Goal: Information Seeking & Learning: Learn about a topic

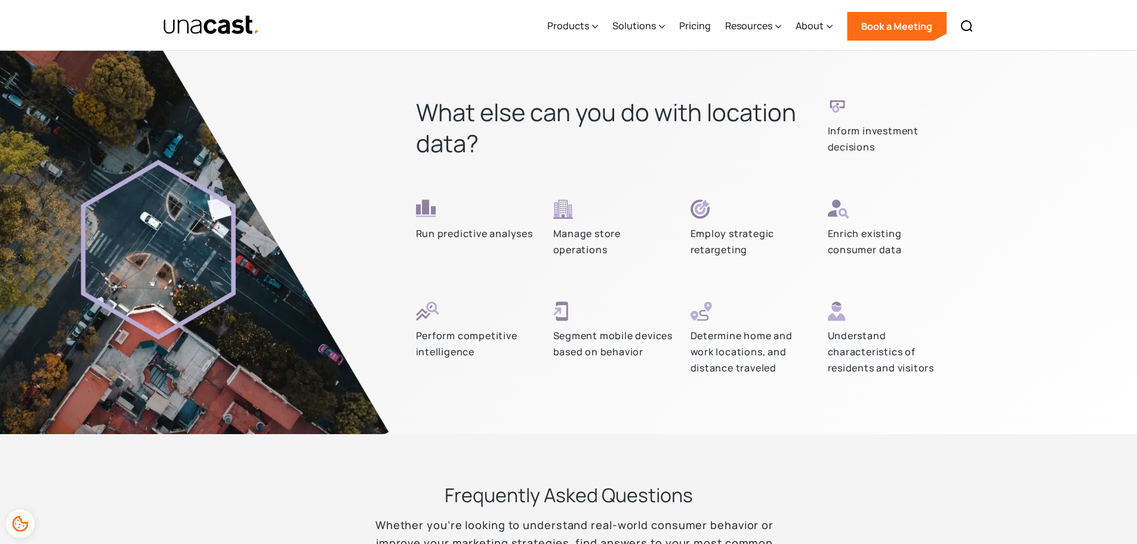
scroll to position [3461, 0]
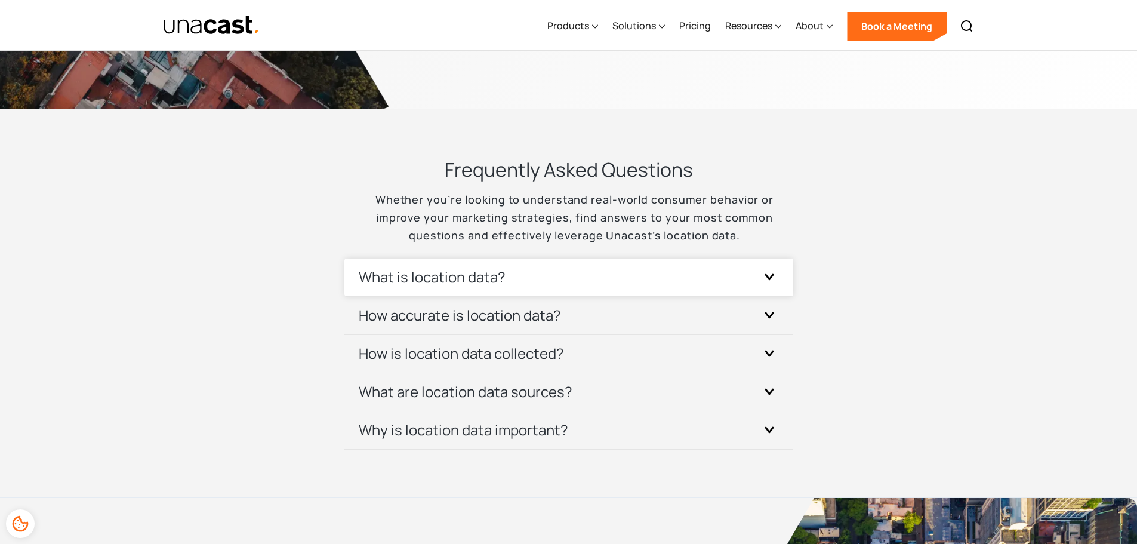
click at [472, 270] on h3 "What is location data?" at bounding box center [432, 276] width 147 height 19
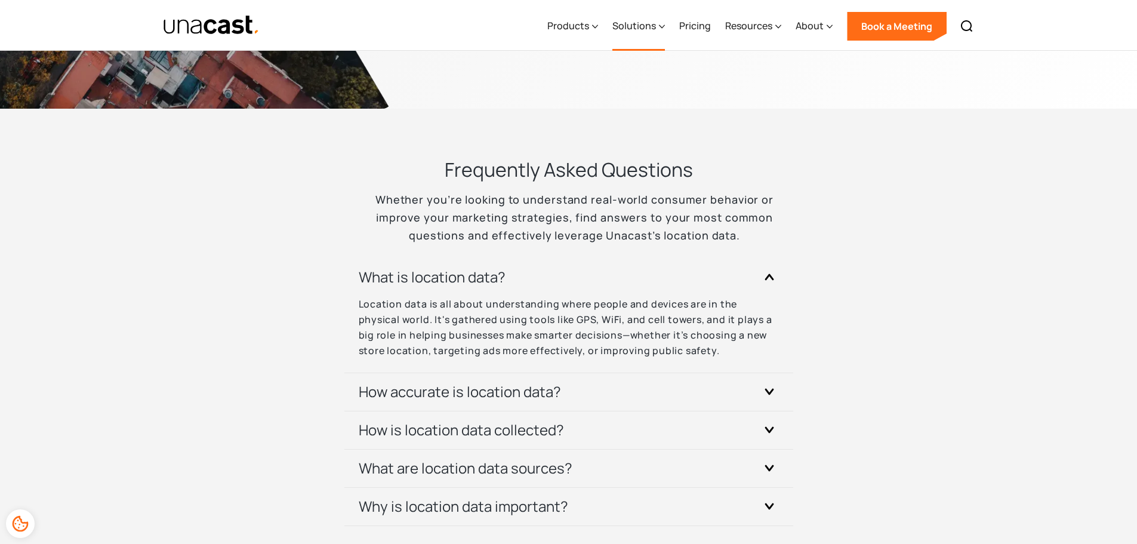
click at [637, 23] on div "Solutions" at bounding box center [634, 25] width 44 height 14
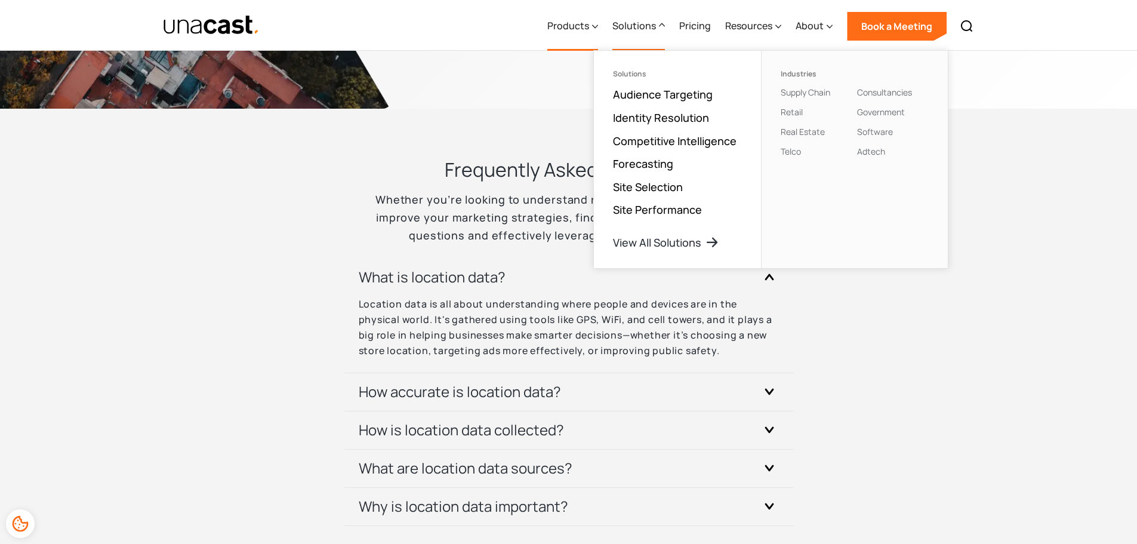
click at [568, 26] on div "Products" at bounding box center [568, 25] width 42 height 14
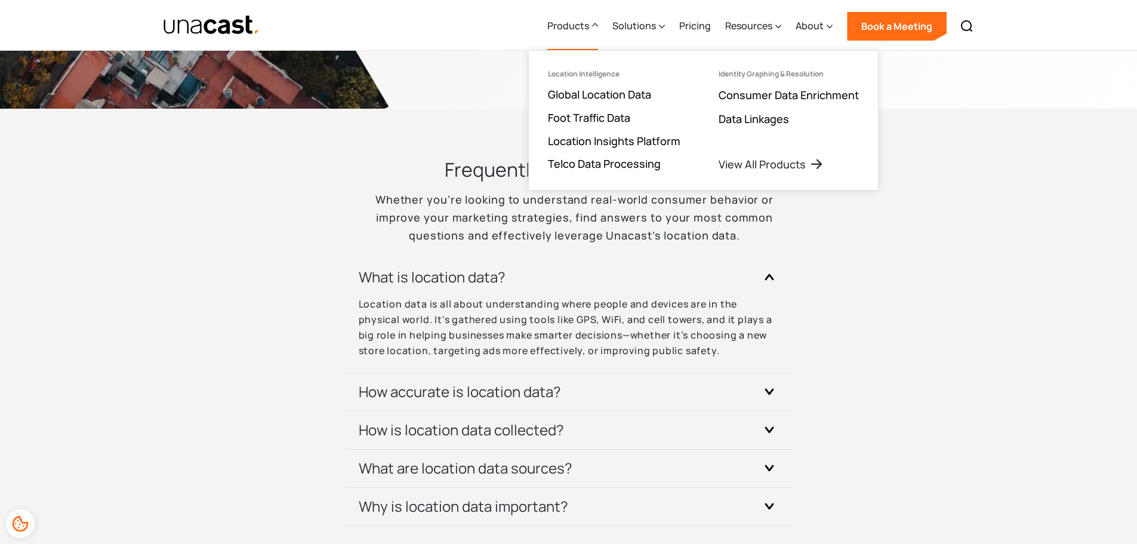
click at [579, 24] on div "Products" at bounding box center [568, 25] width 42 height 14
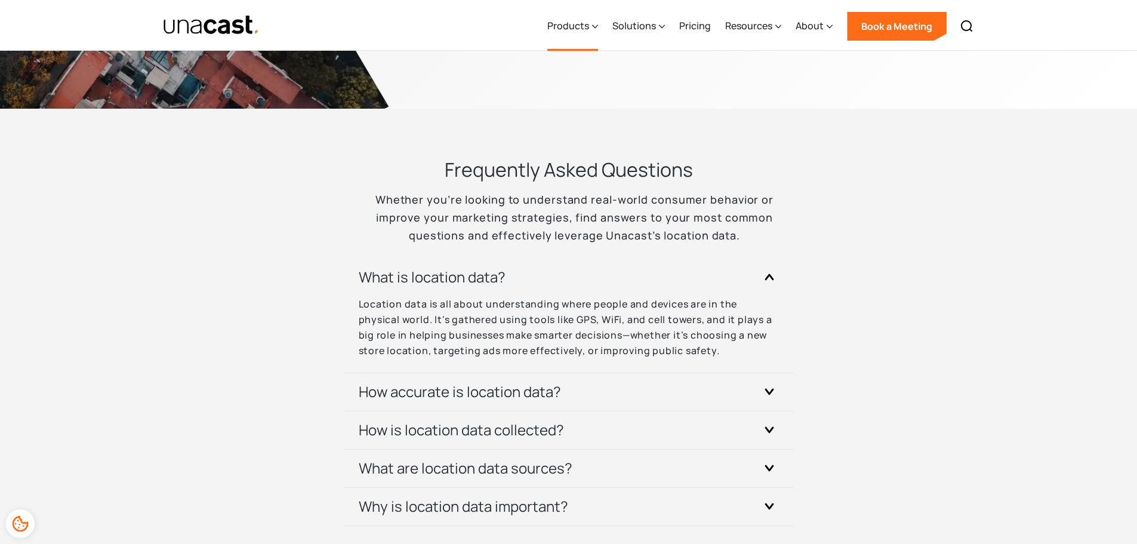
click at [580, 25] on div "Products" at bounding box center [568, 25] width 42 height 14
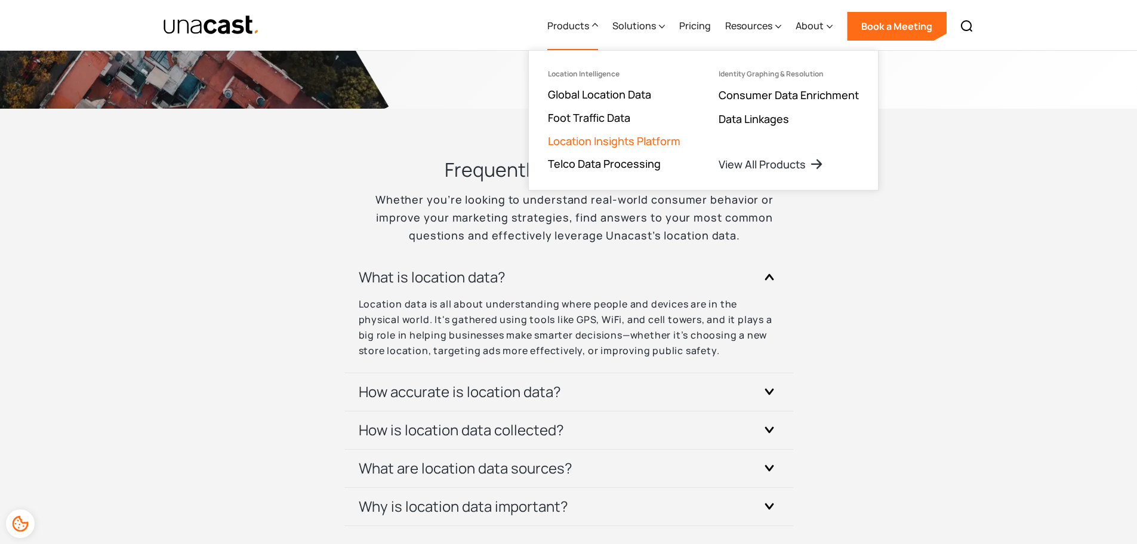
click at [597, 144] on link "Location Insights Platform" at bounding box center [614, 141] width 132 height 14
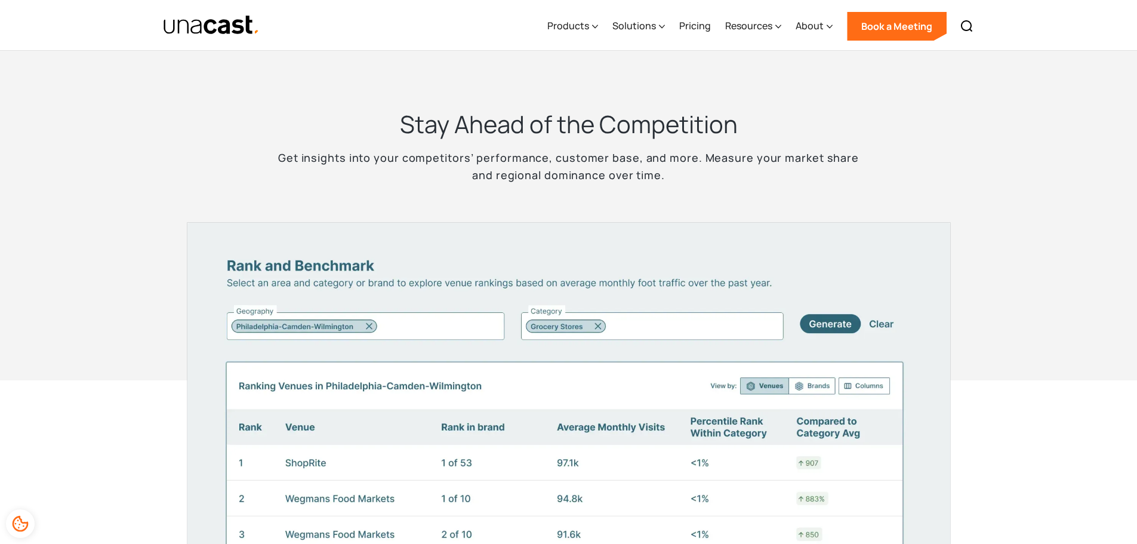
scroll to position [2447, 0]
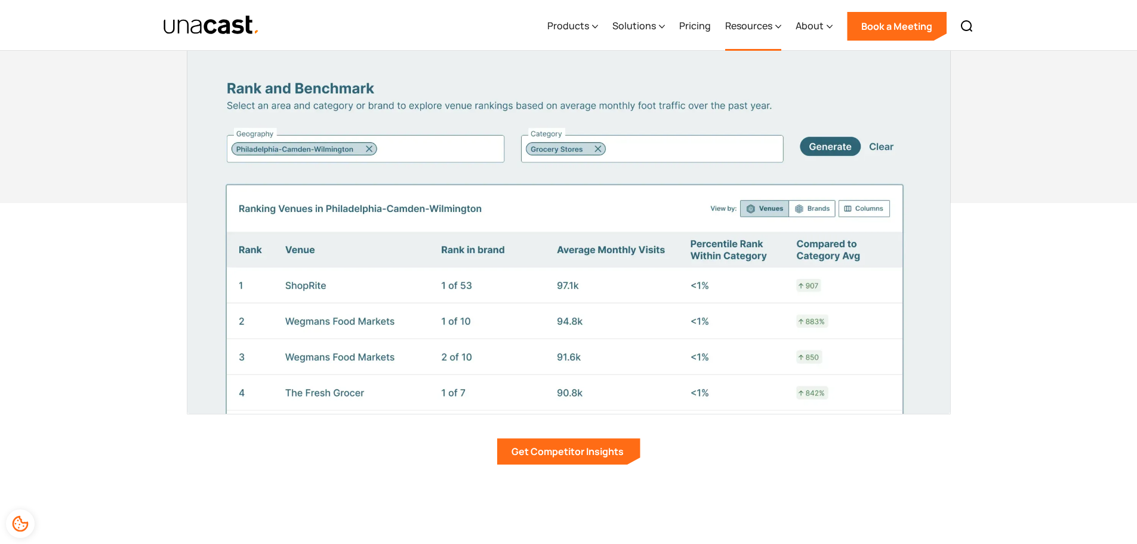
click at [733, 27] on div "Resources" at bounding box center [748, 25] width 47 height 14
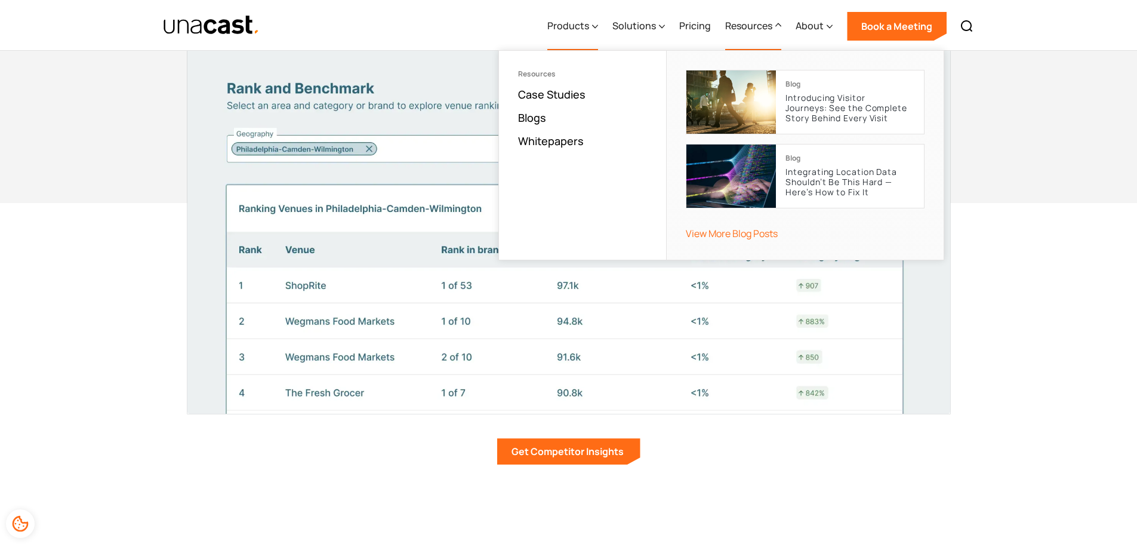
click at [578, 26] on div "Products" at bounding box center [568, 25] width 42 height 14
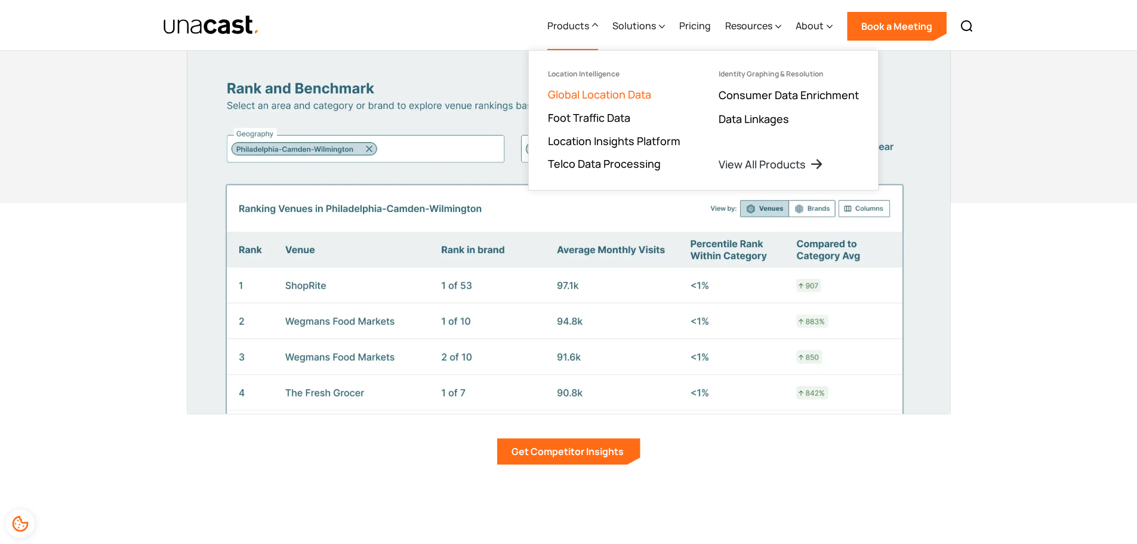
click at [609, 96] on link "Global Location Data" at bounding box center [599, 94] width 103 height 14
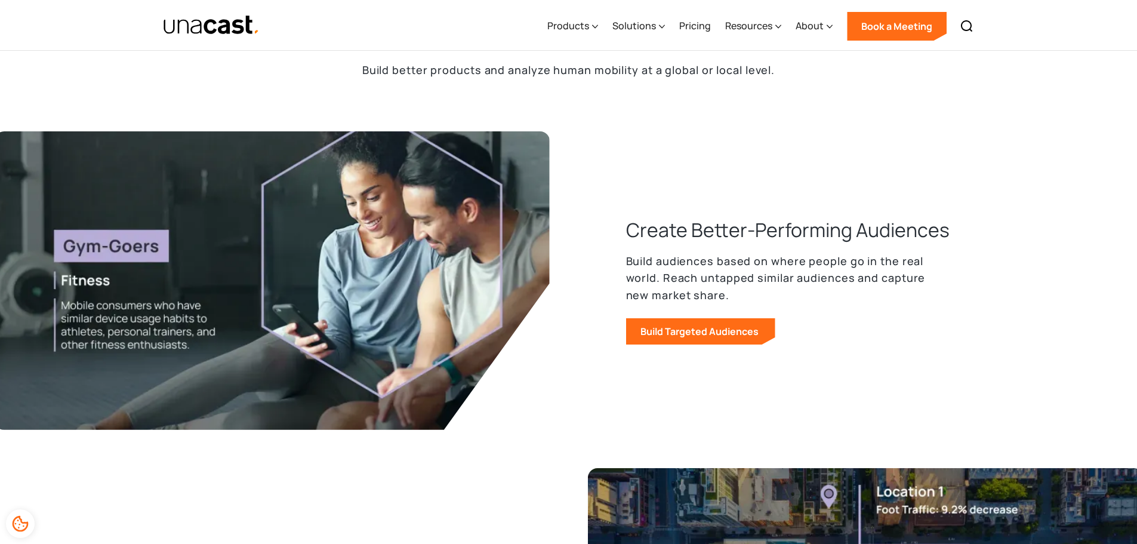
scroll to position [477, 0]
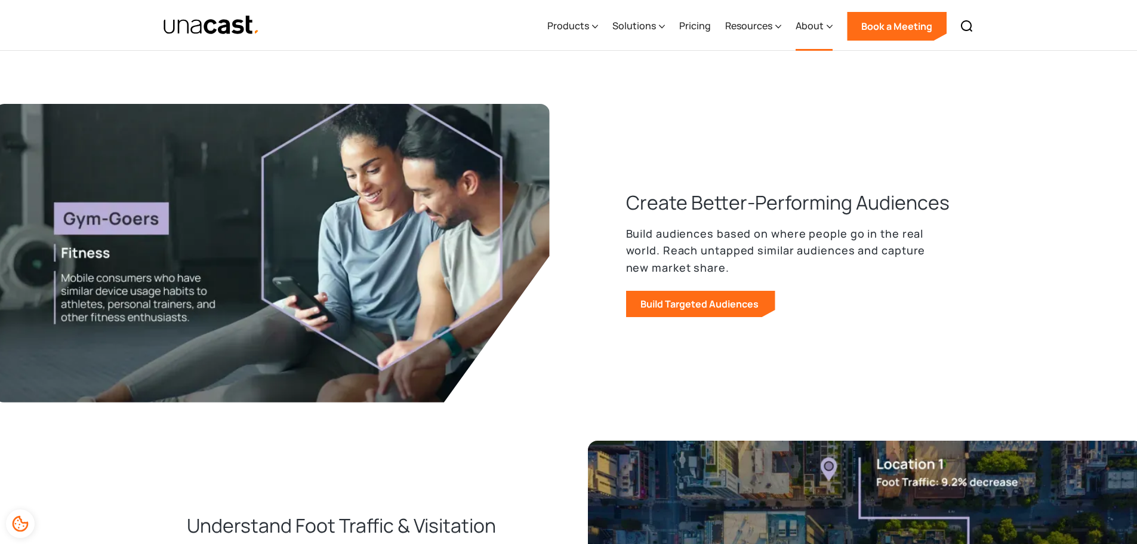
click at [815, 24] on div "About" at bounding box center [809, 25] width 28 height 14
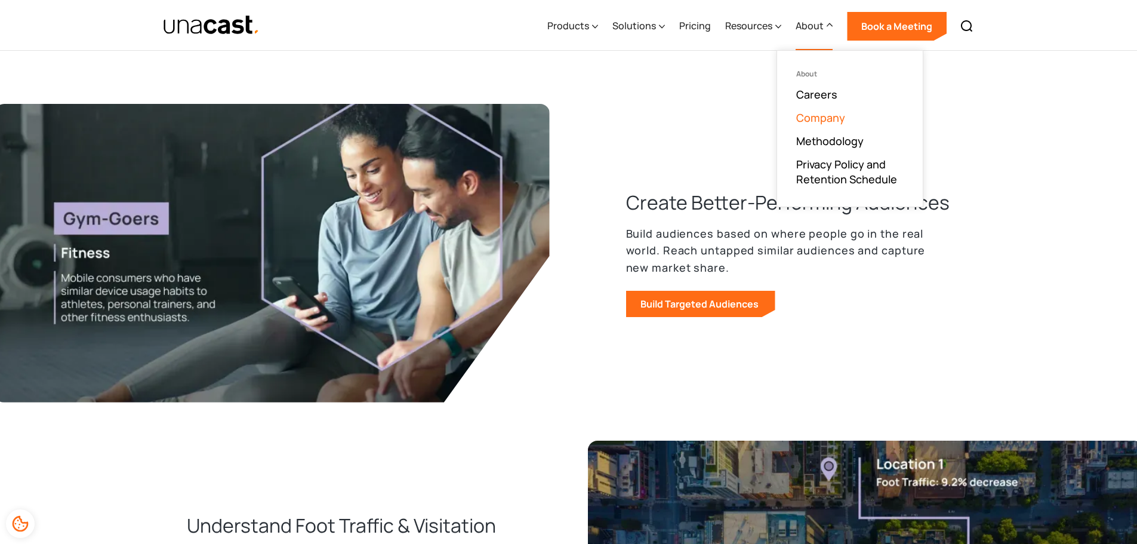
click at [818, 121] on link "Company" at bounding box center [820, 117] width 49 height 14
